Goal: Task Accomplishment & Management: Use online tool/utility

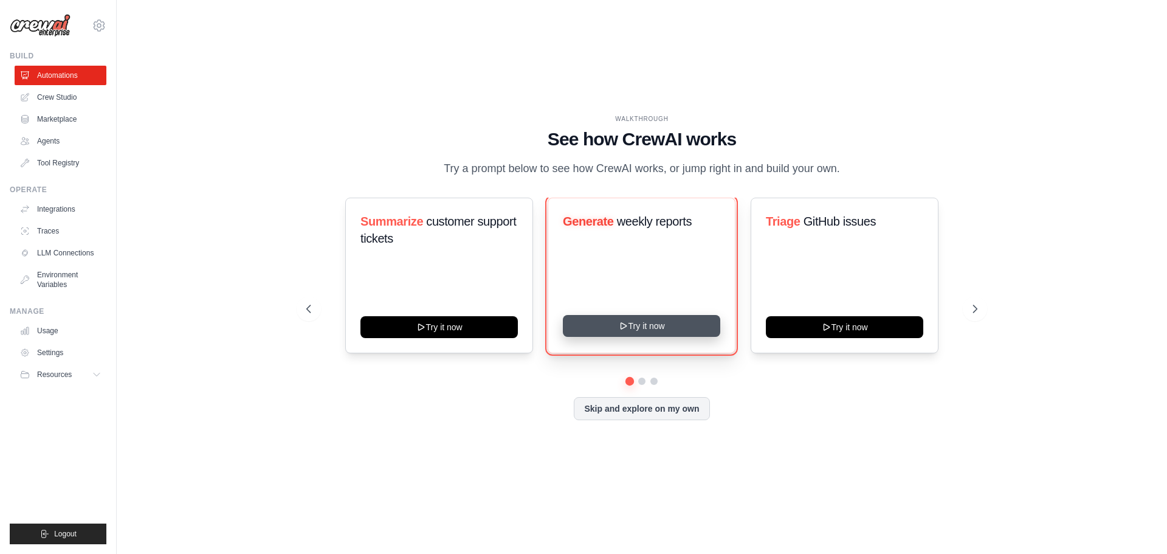
click at [640, 333] on button "Try it now" at bounding box center [641, 326] width 157 height 22
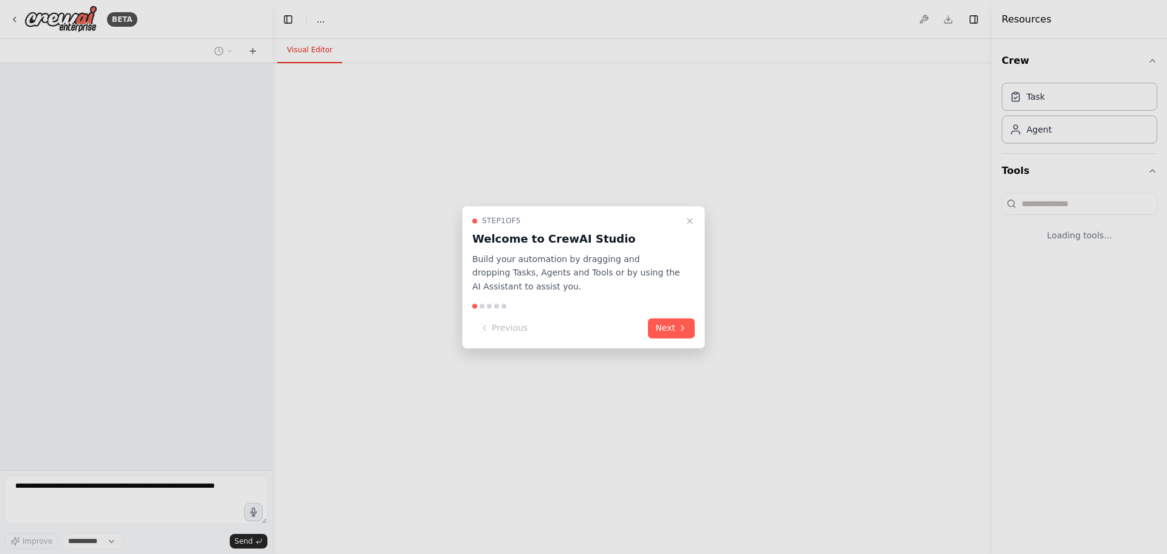
select select "****"
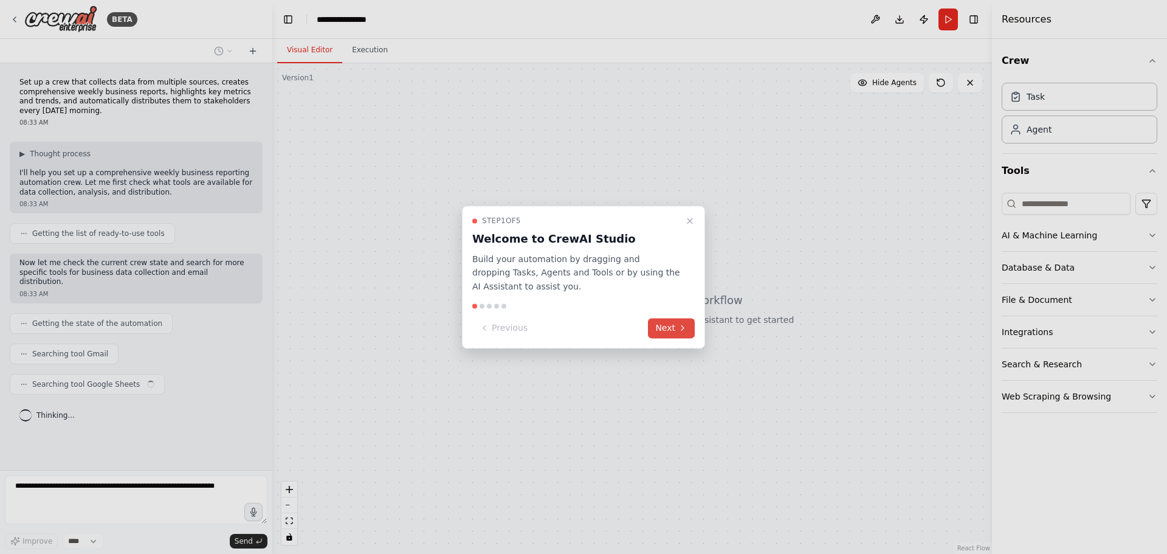
click at [689, 326] on button "Next" at bounding box center [671, 328] width 47 height 20
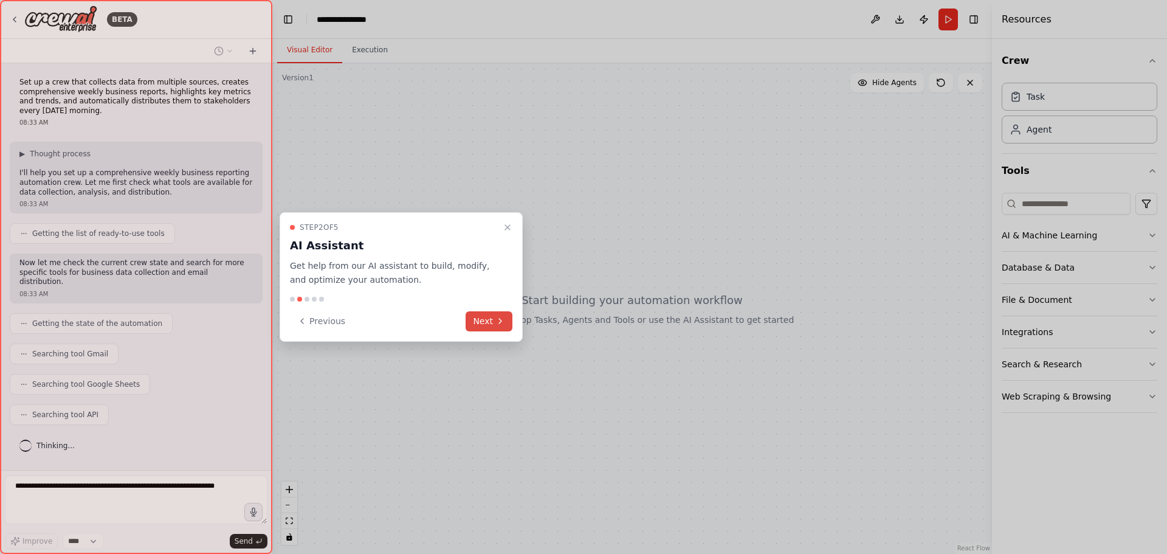
click at [488, 319] on button "Next" at bounding box center [489, 321] width 47 height 20
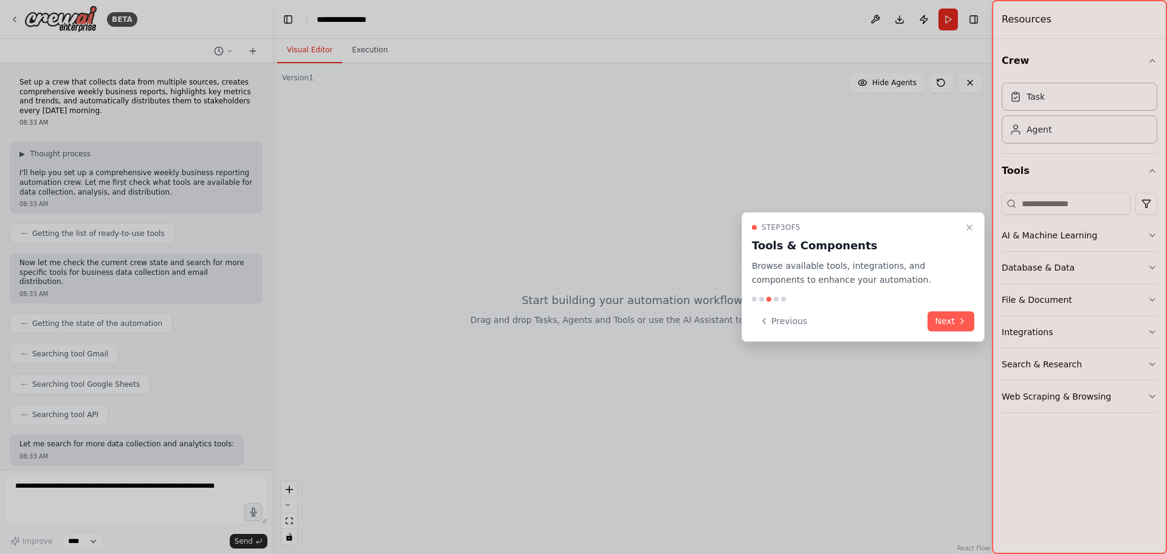
scroll to position [57, 0]
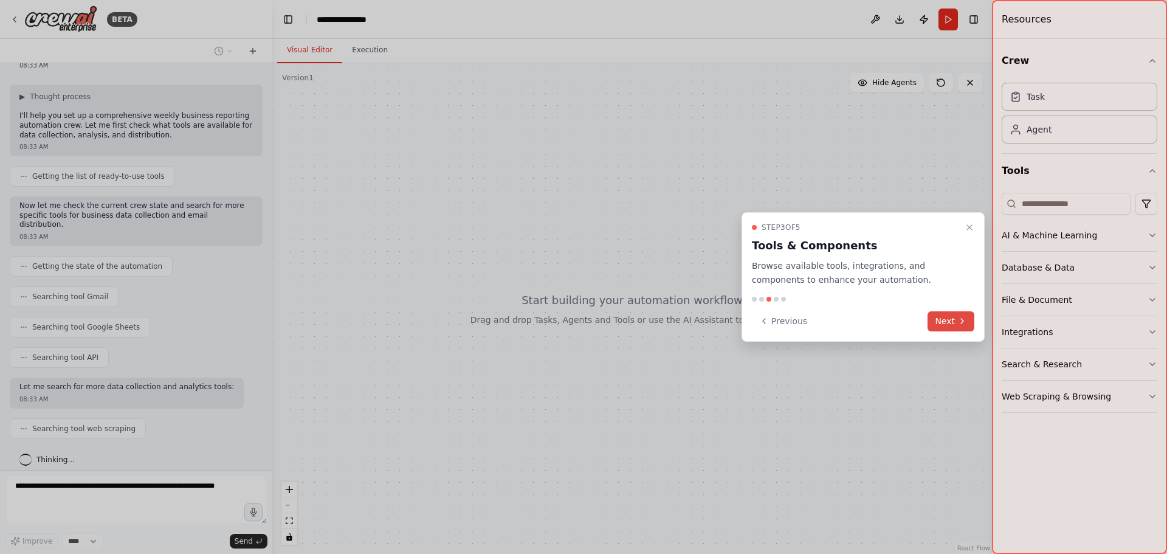
click at [937, 319] on button "Next" at bounding box center [951, 321] width 47 height 20
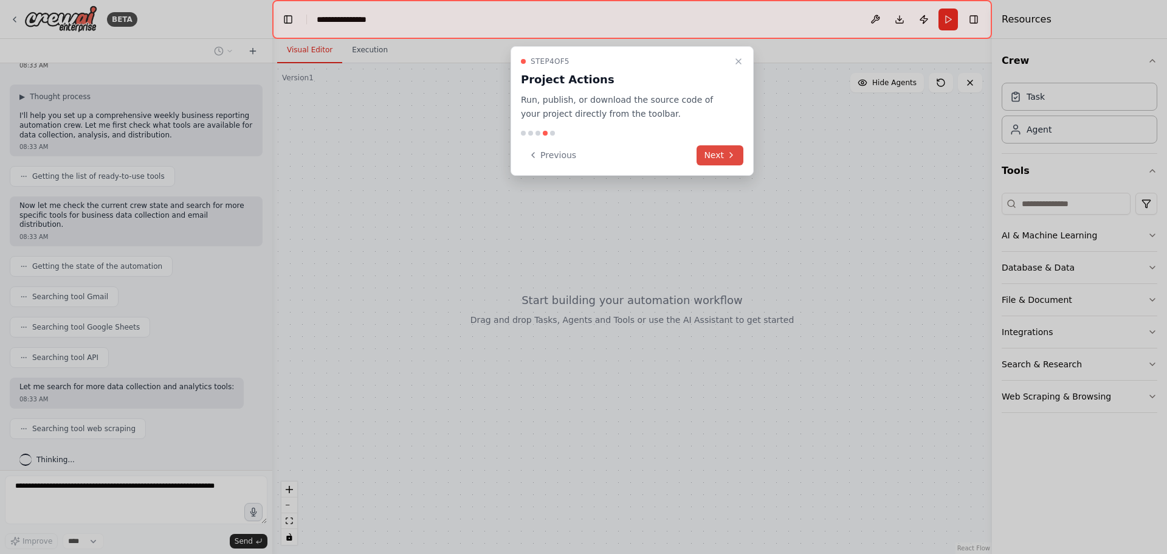
click at [722, 157] on button "Next" at bounding box center [720, 155] width 47 height 20
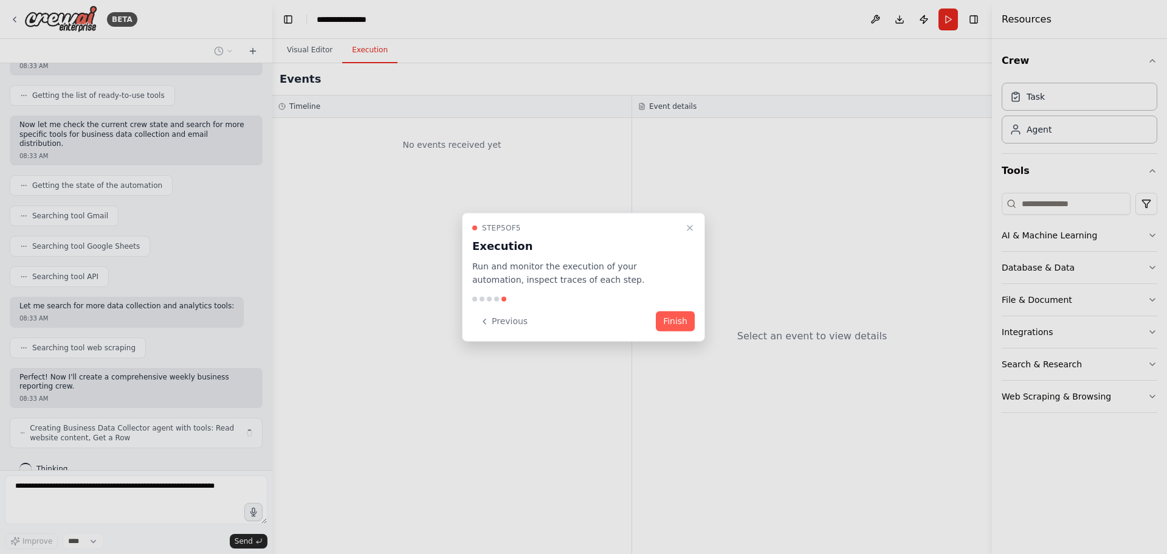
scroll to position [147, 0]
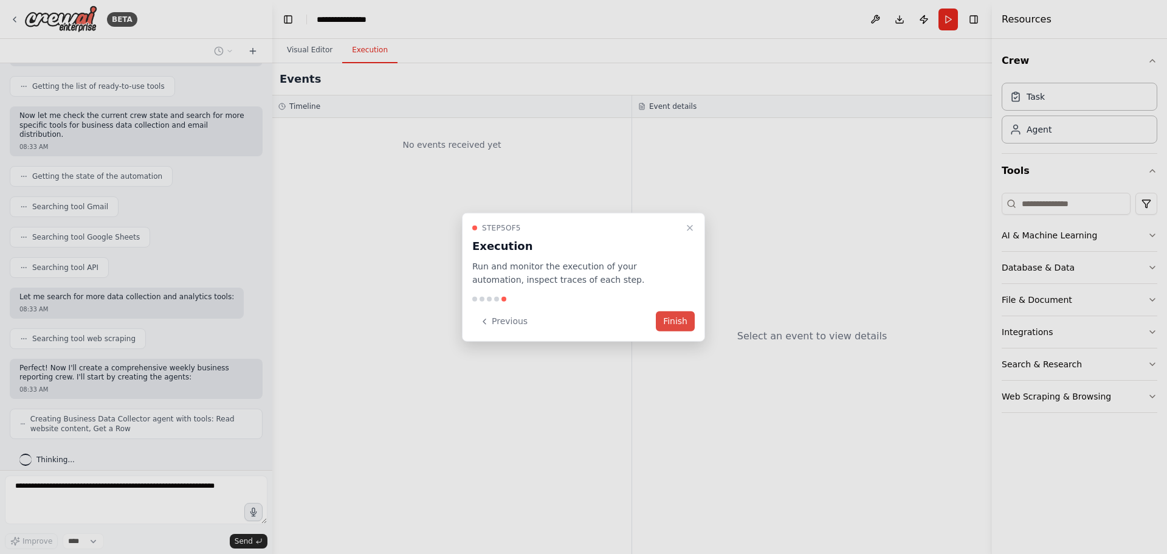
click at [680, 315] on button "Finish" at bounding box center [675, 321] width 39 height 20
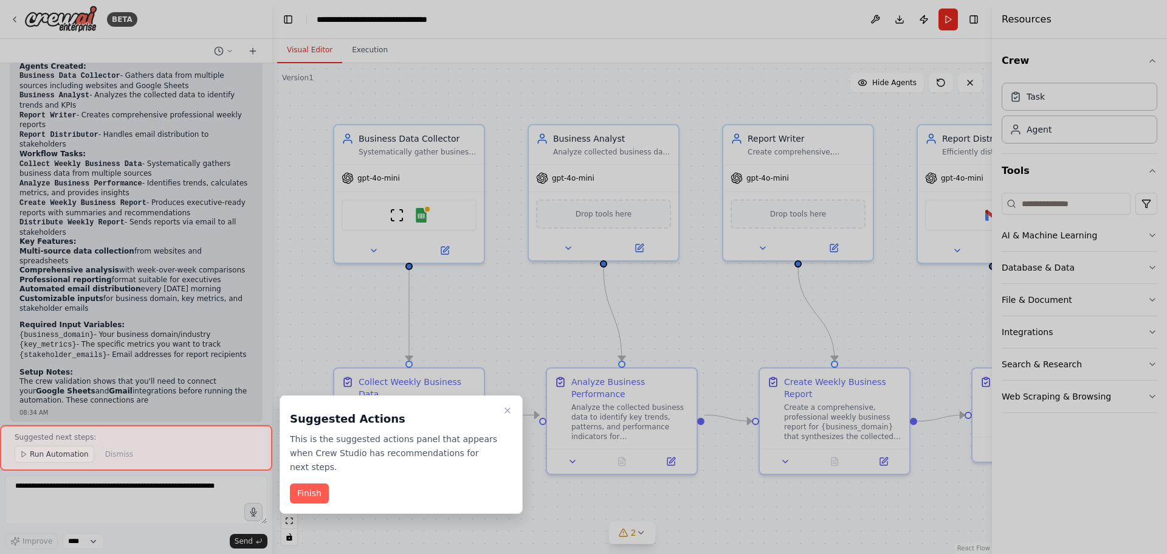
scroll to position [933, 0]
